Goal: Transaction & Acquisition: Purchase product/service

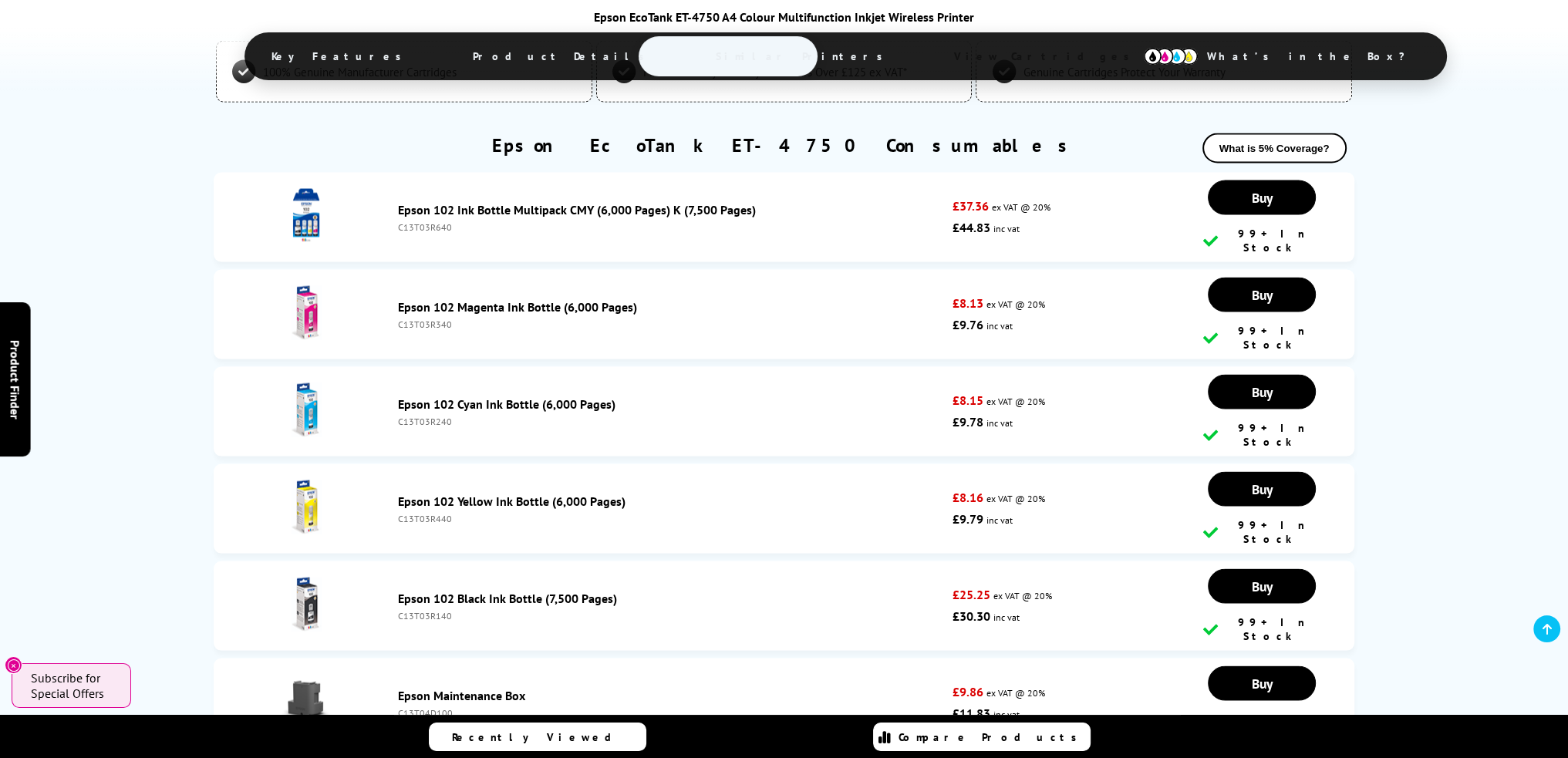
scroll to position [4181, 0]
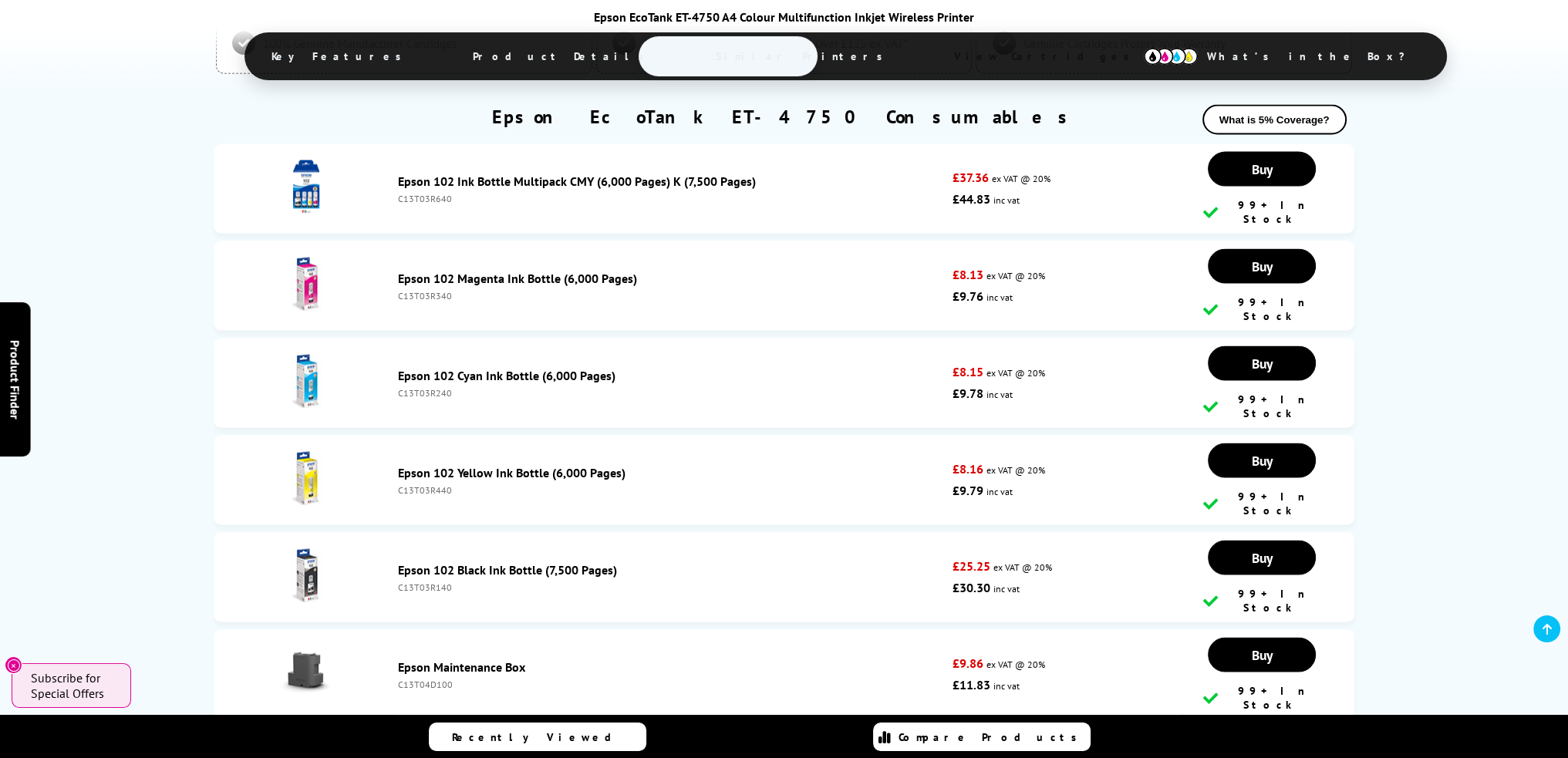
click at [416, 659] on link "Epson Maintenance Box" at bounding box center [462, 666] width 128 height 15
